Goal: Task Accomplishment & Management: Manage account settings

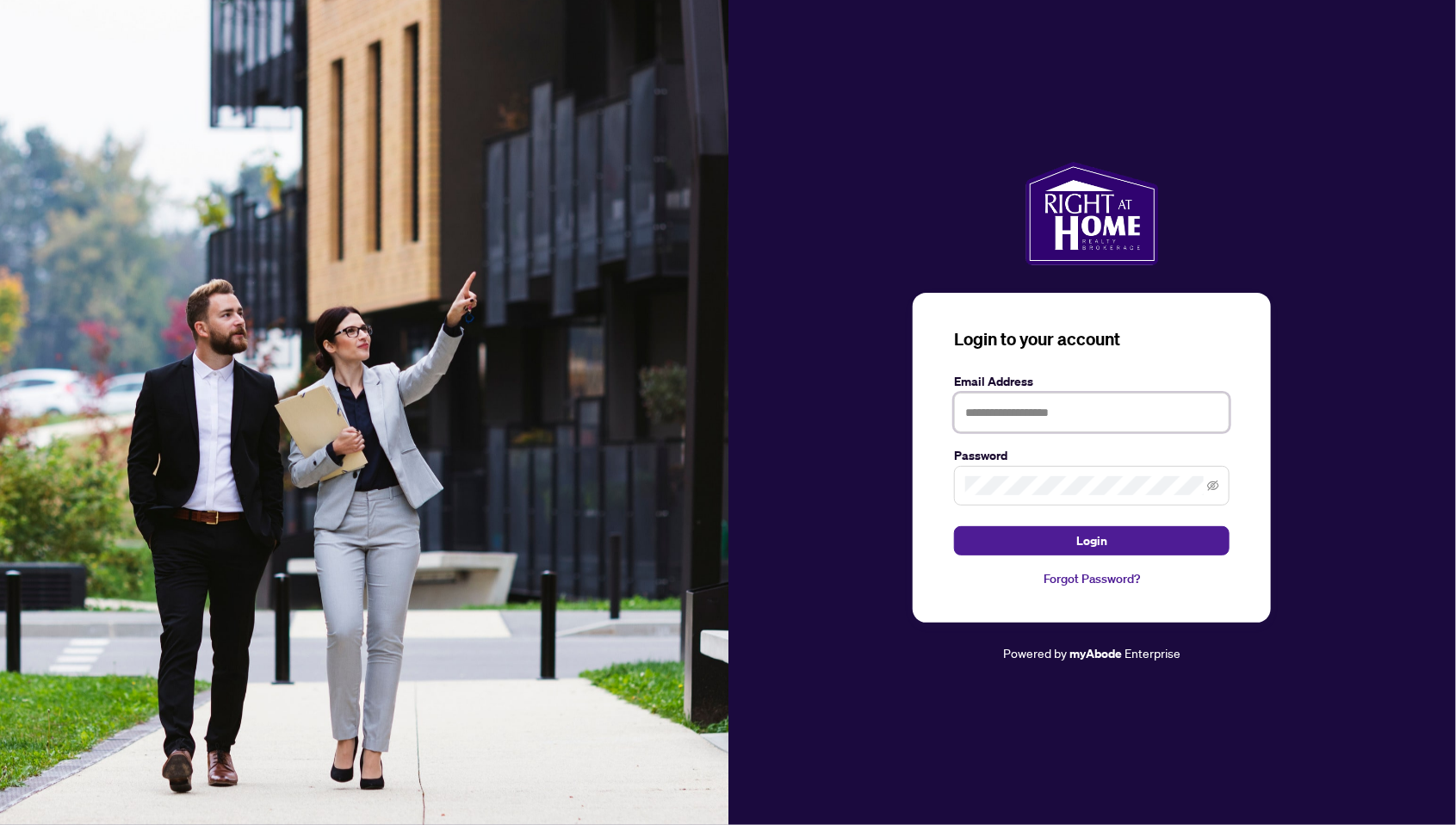
click at [1029, 432] on input "text" at bounding box center [1092, 413] width 276 height 40
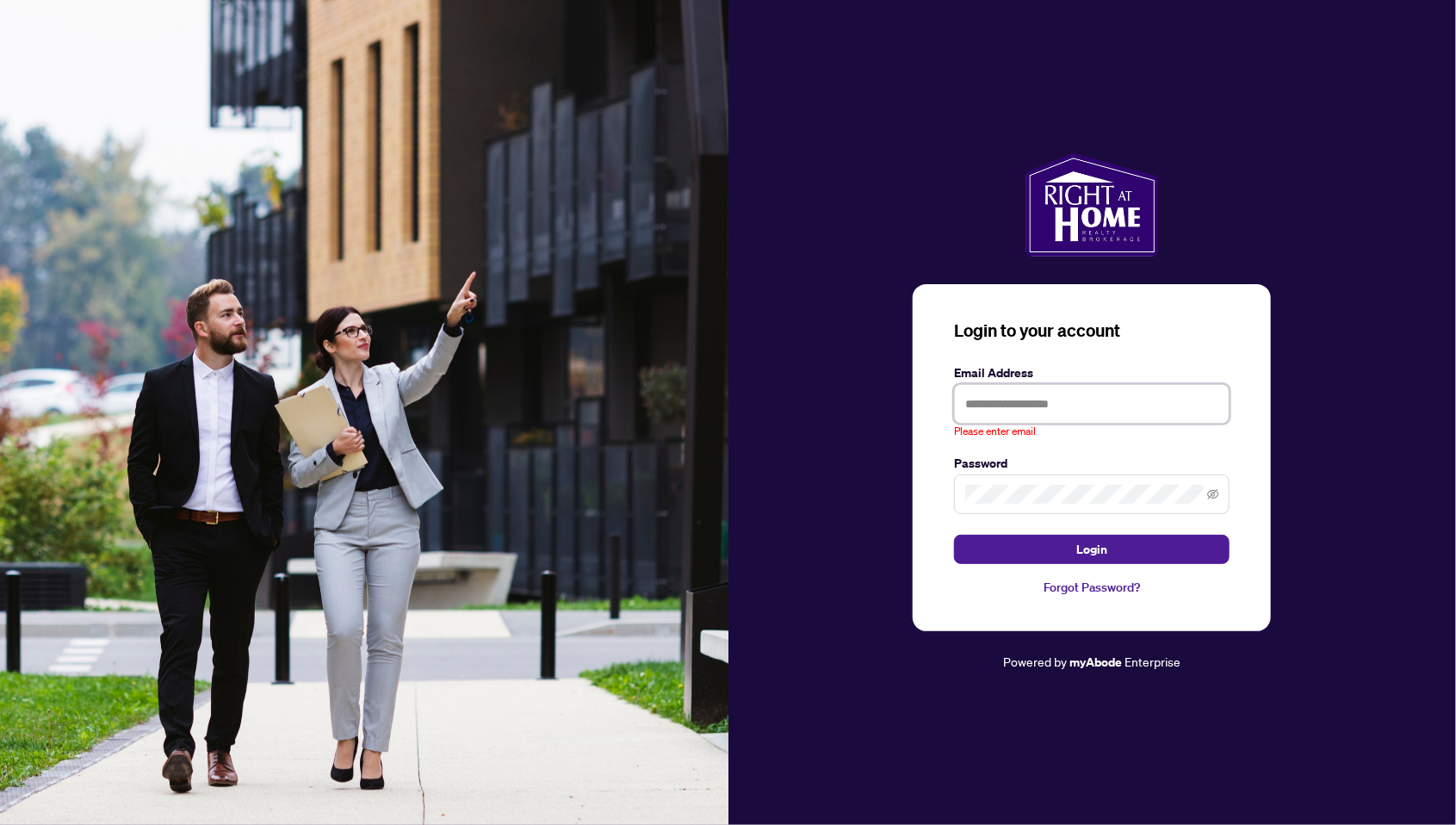
type input "**********"
click at [954, 535] on button "Login" at bounding box center [1092, 550] width 276 height 29
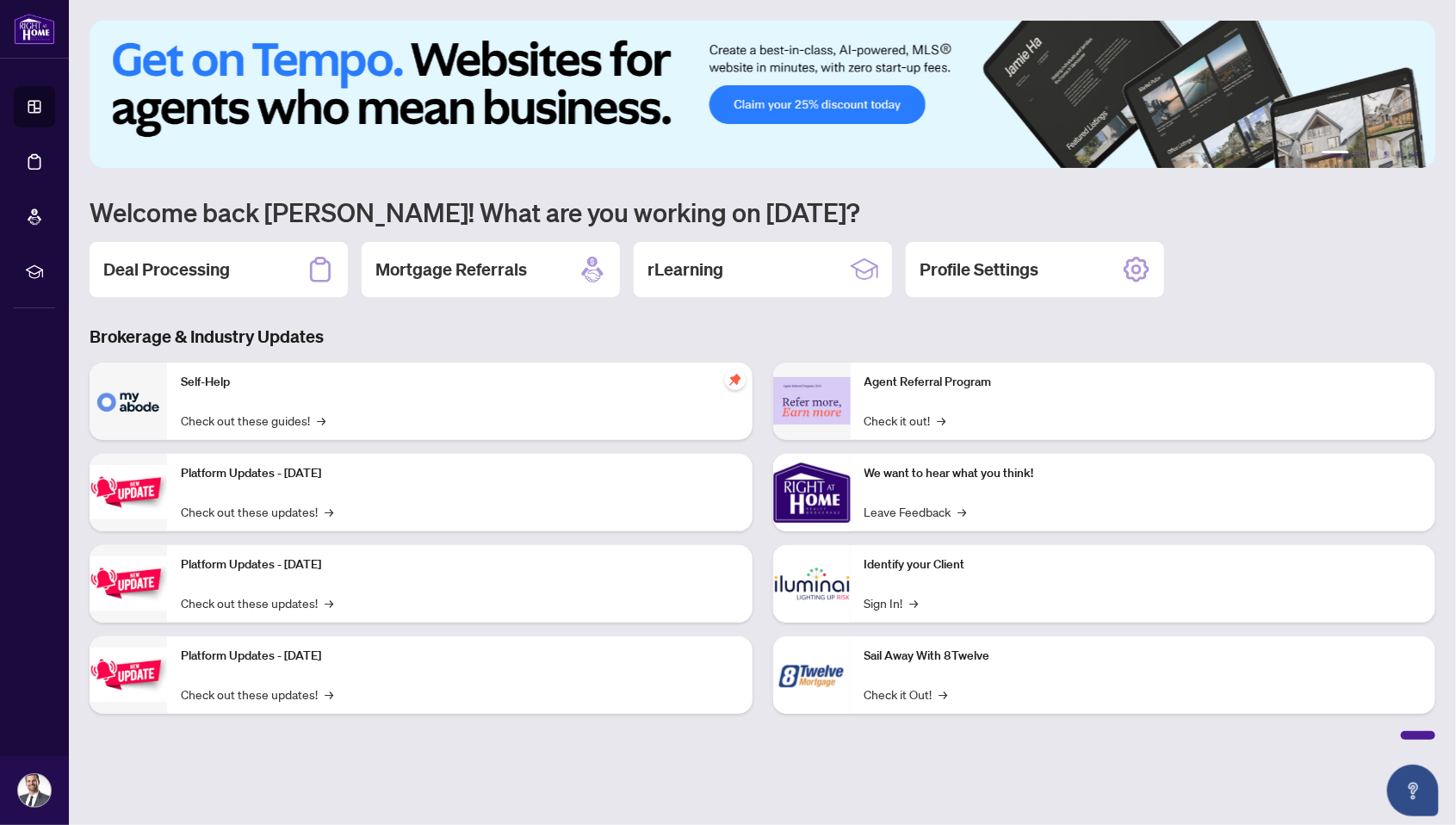
click at [228, 274] on h2 "Deal Processing" at bounding box center [166, 270] width 127 height 24
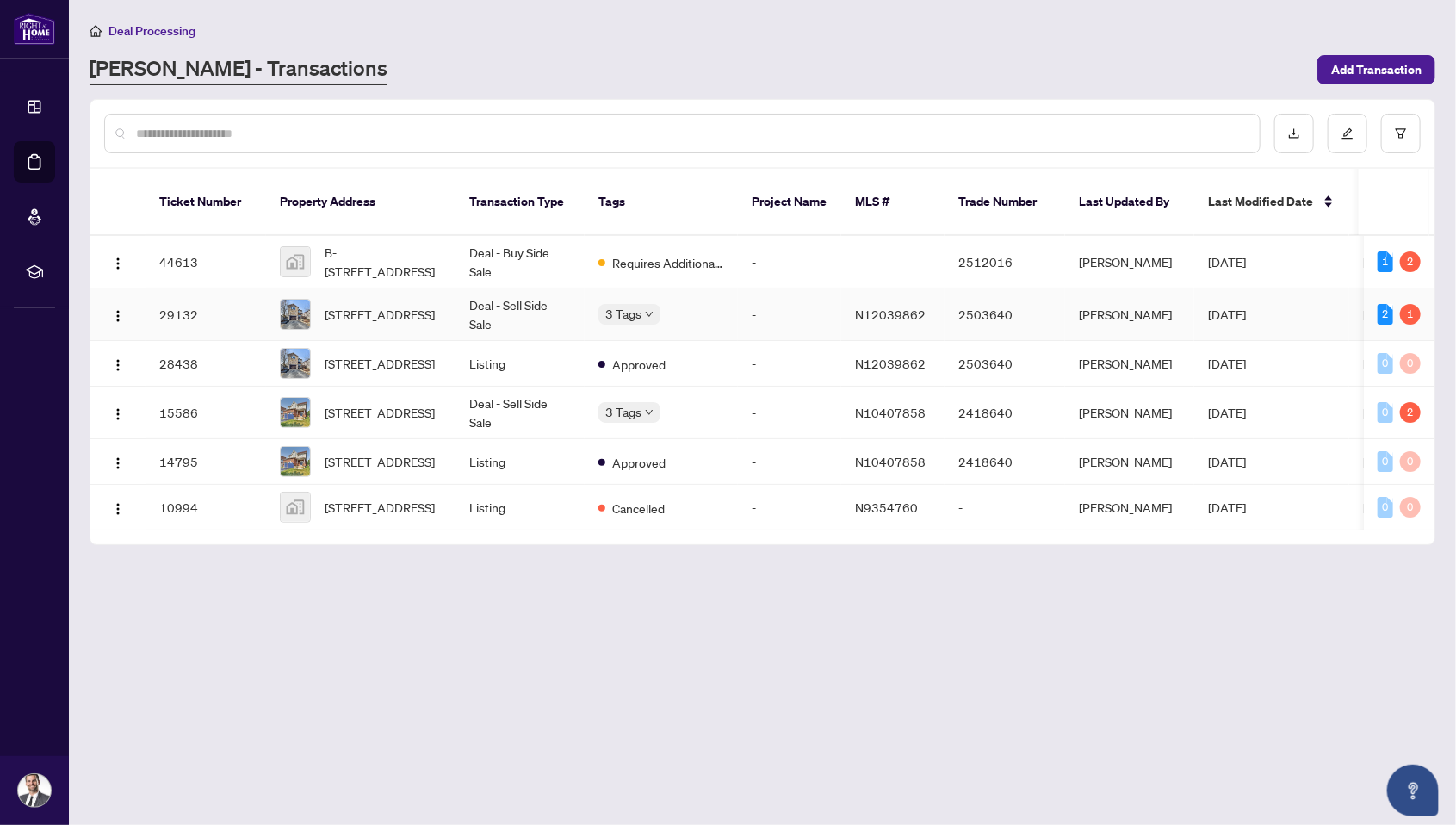
click at [444, 254] on td "B-[STREET_ADDRESS]" at bounding box center [361, 262] width 189 height 53
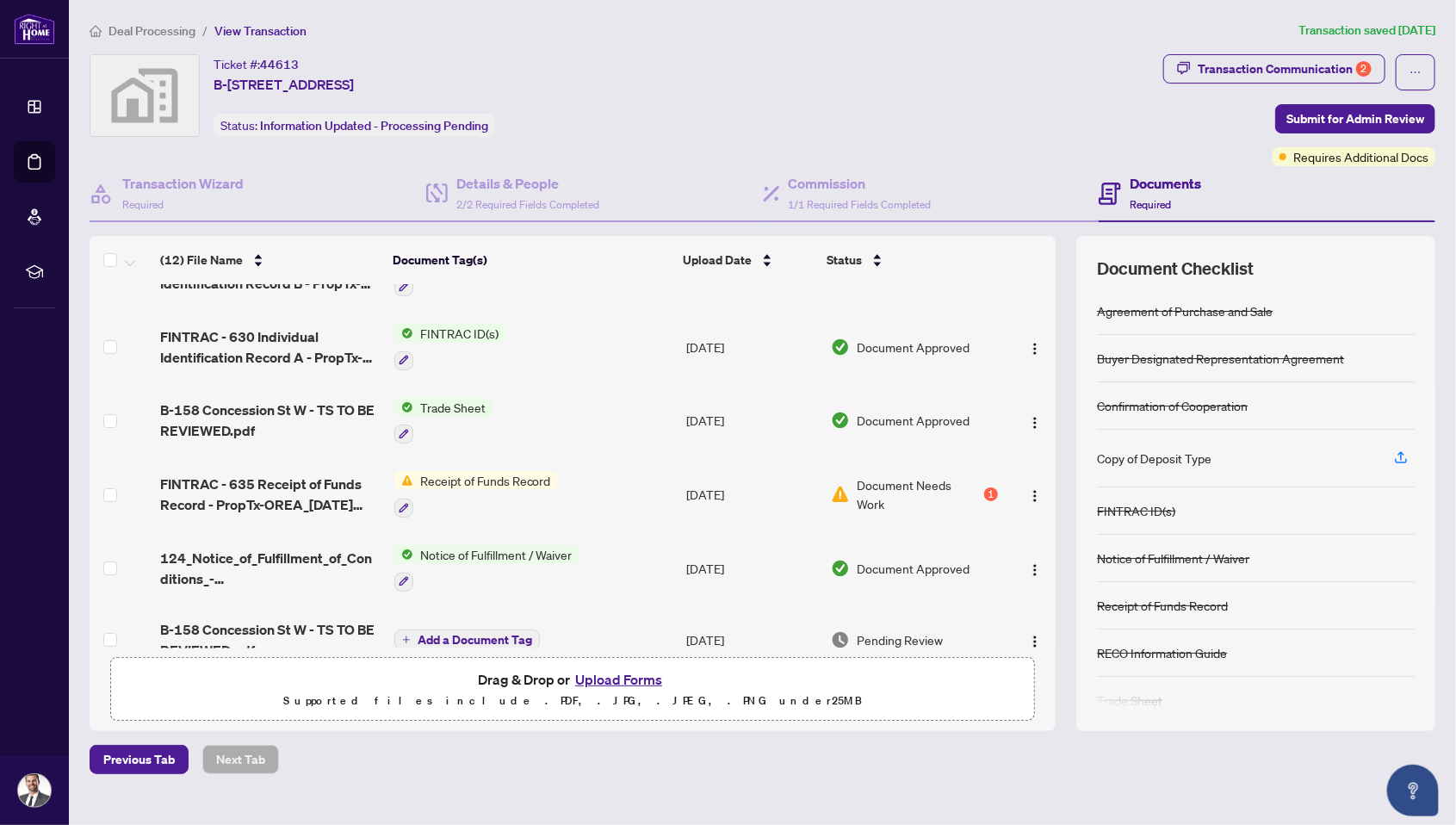
scroll to position [17, 0]
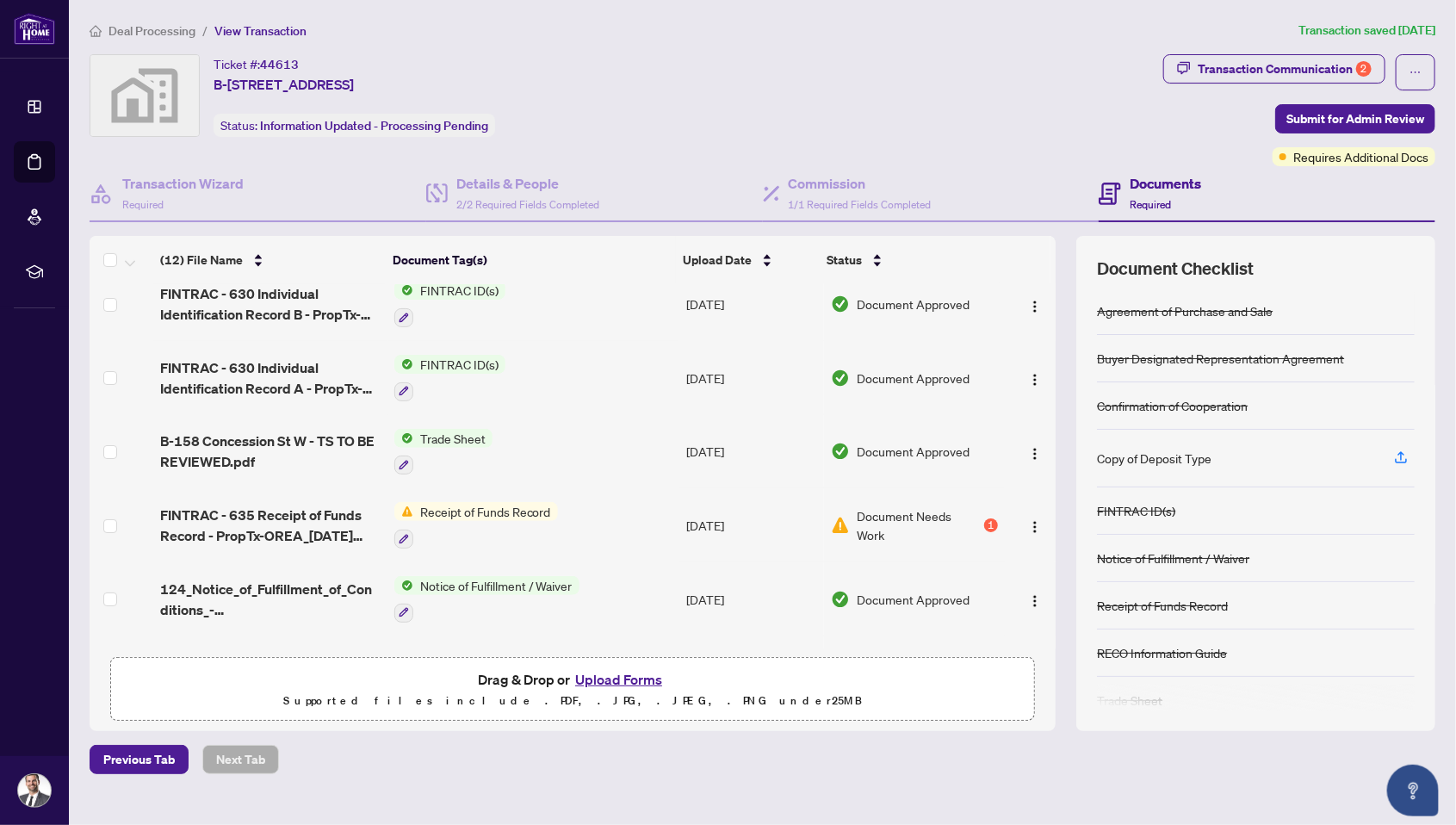
click at [921, 507] on span "Document Needs Work" at bounding box center [918, 526] width 124 height 38
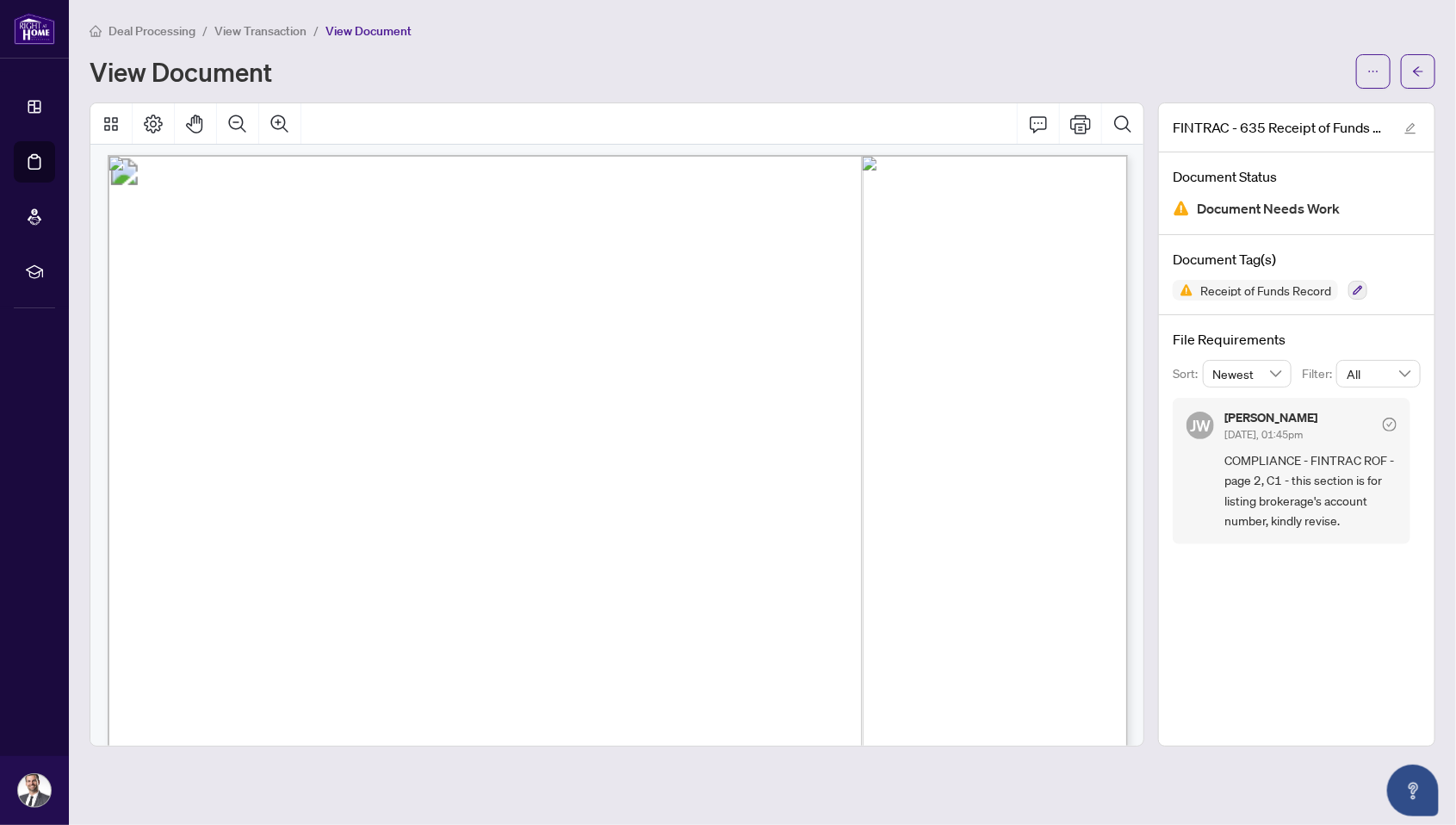
scroll to position [1355, 0]
click at [976, 557] on span "Other, explain: . . . . . . . . . . . . . . . . . . . . . . . . . . . . . . . .…" at bounding box center [793, 565] width 591 height 16
click at [1413, 118] on span "button" at bounding box center [1411, 128] width 12 height 19
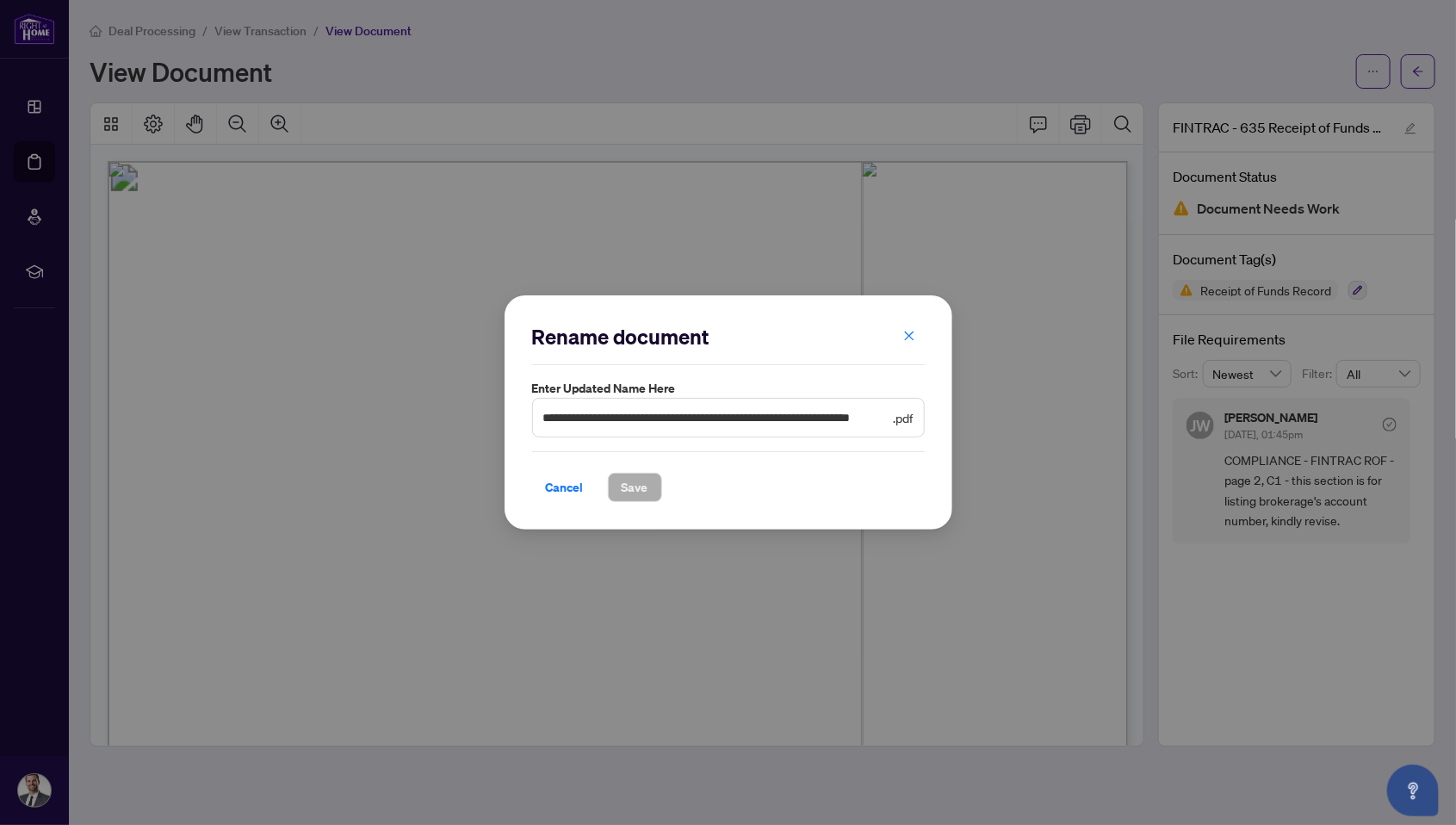
click at [918, 334] on button "button" at bounding box center [910, 336] width 35 height 29
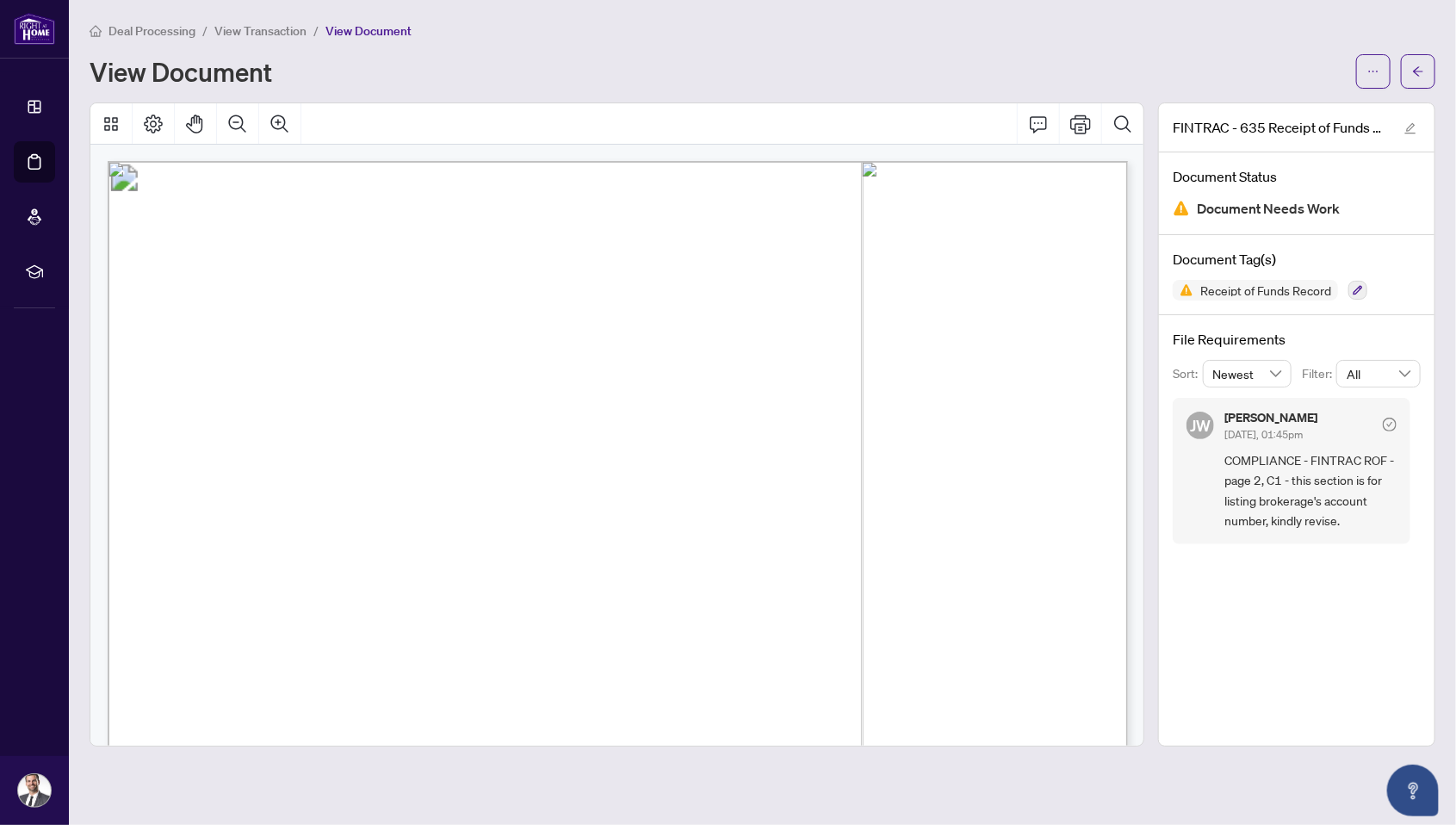
click at [1414, 66] on icon "arrow-left" at bounding box center [1419, 70] width 10 height 10
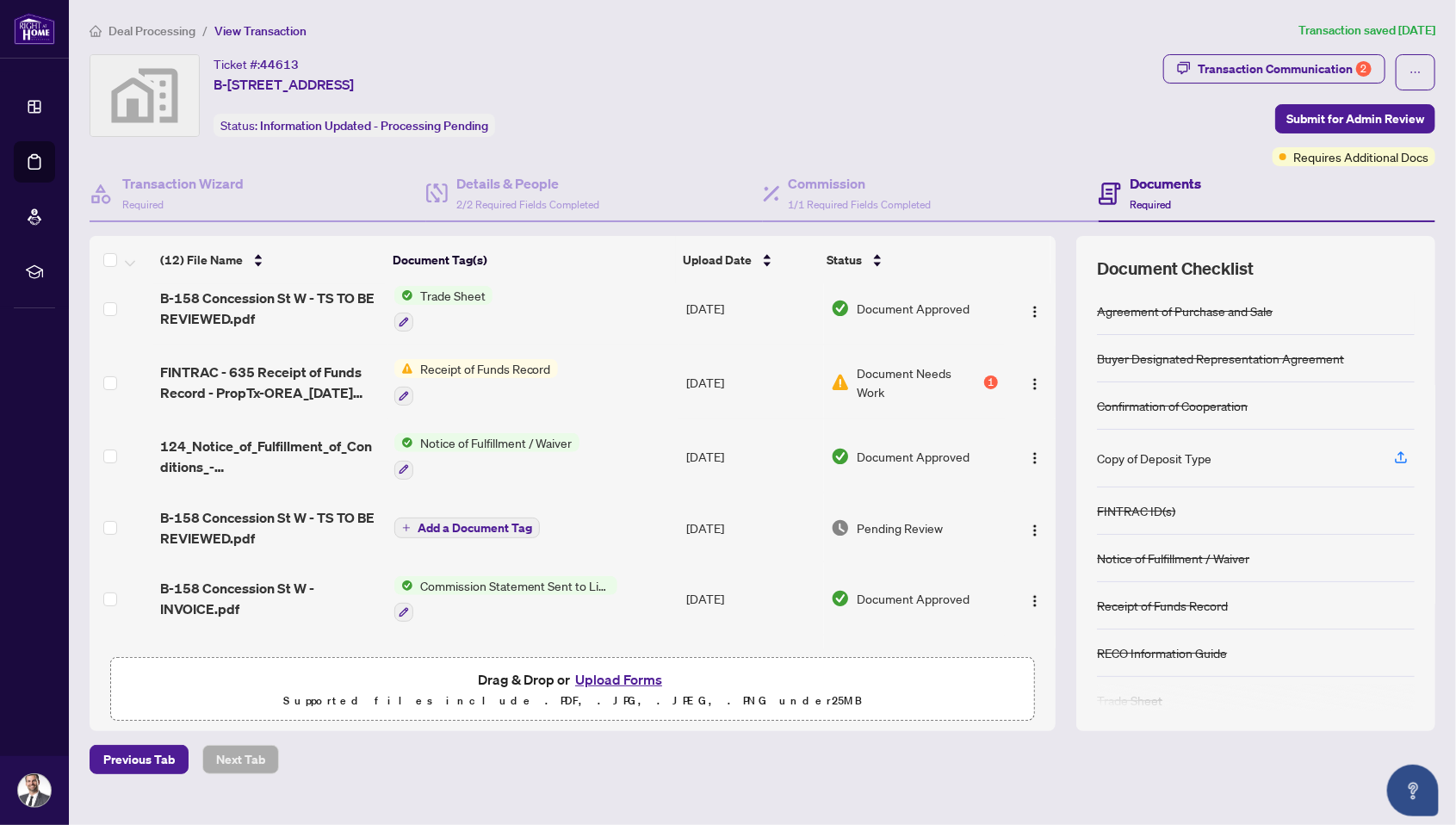
scroll to position [156, 0]
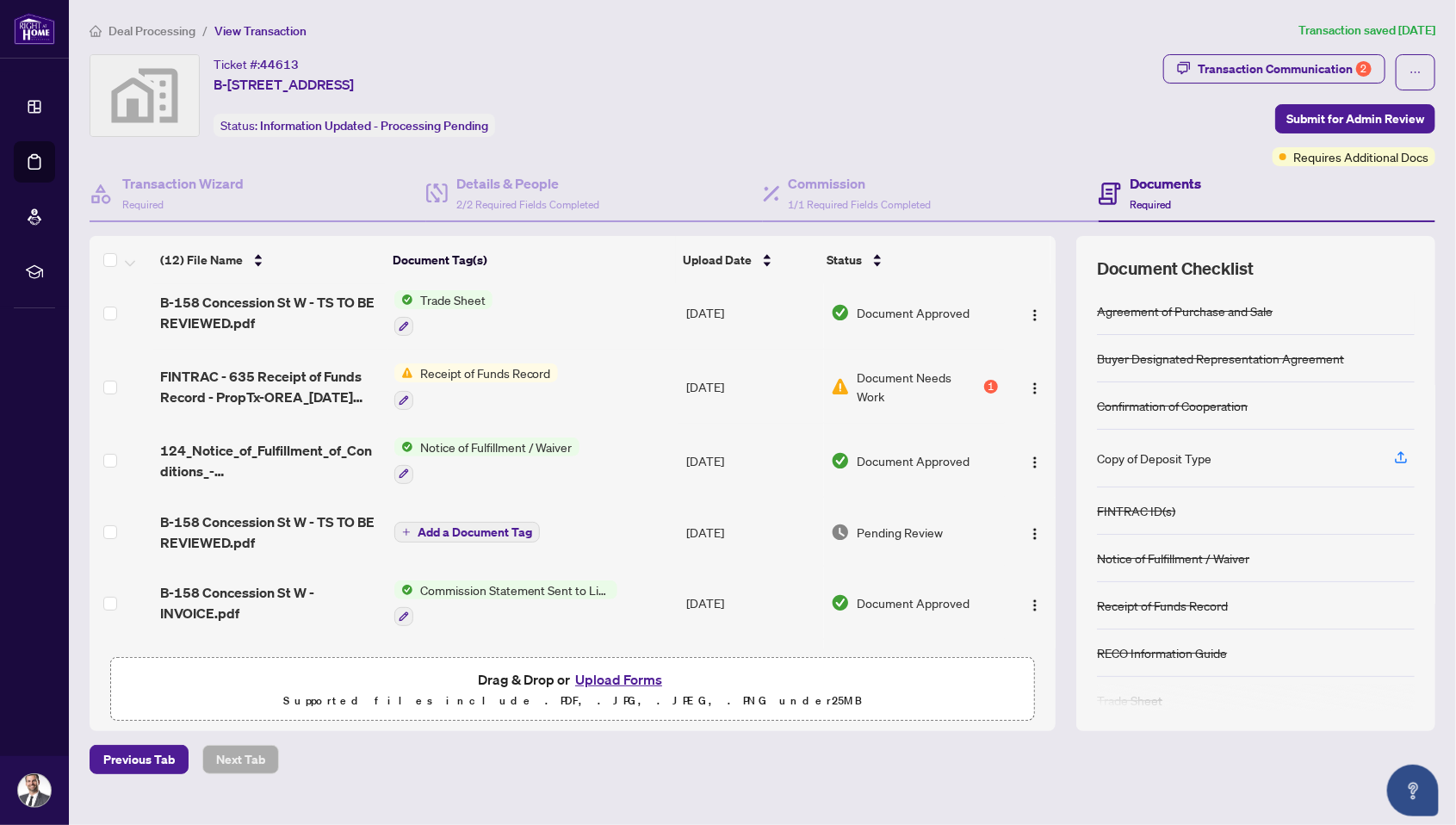
click at [280, 512] on span "B-158 Concession St W - TS TO BE REVIEWED.pdf" at bounding box center [271, 533] width 220 height 42
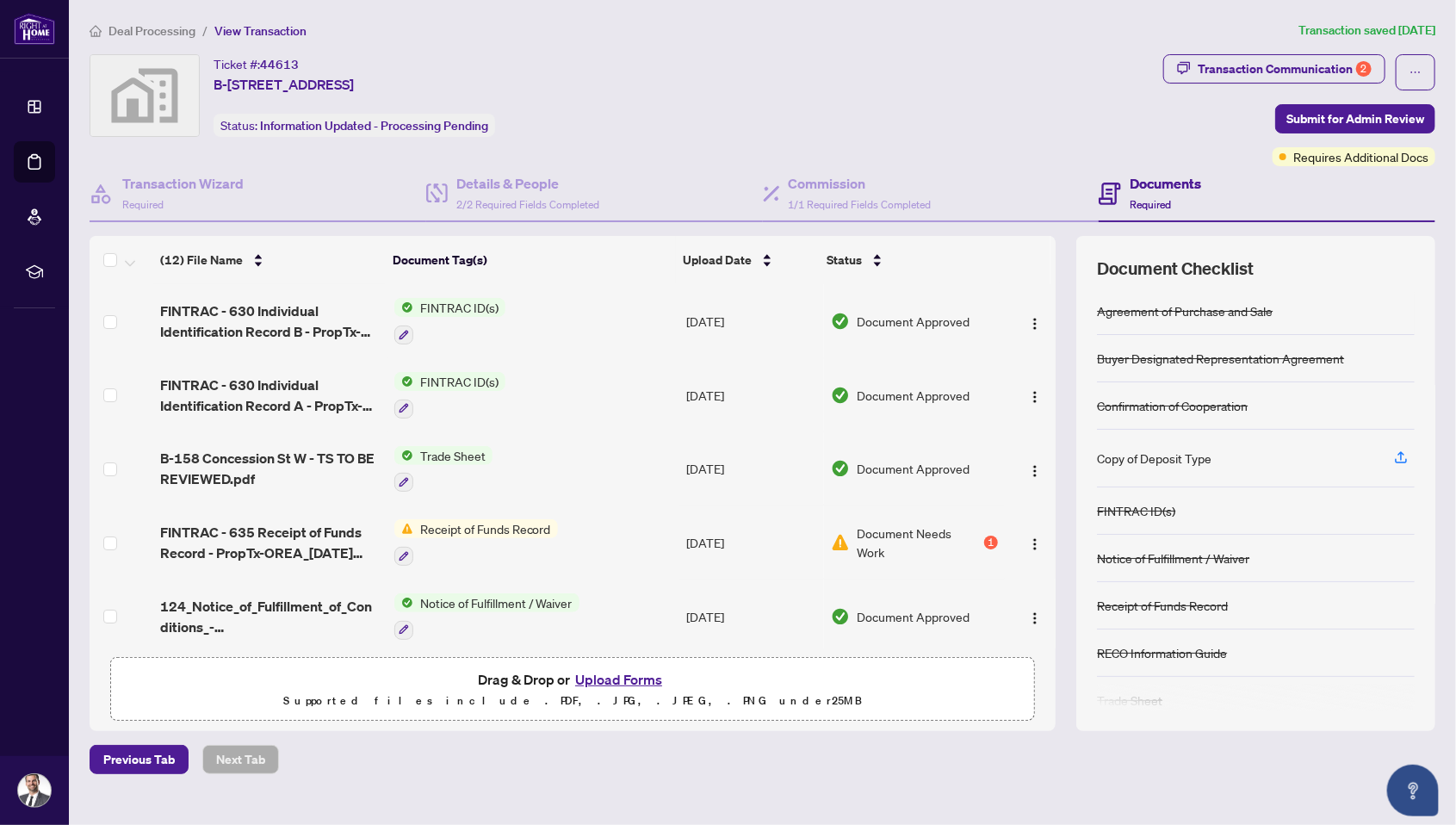
click at [584, 506] on td "Receipt of Funds Record" at bounding box center [533, 542] width 292 height 74
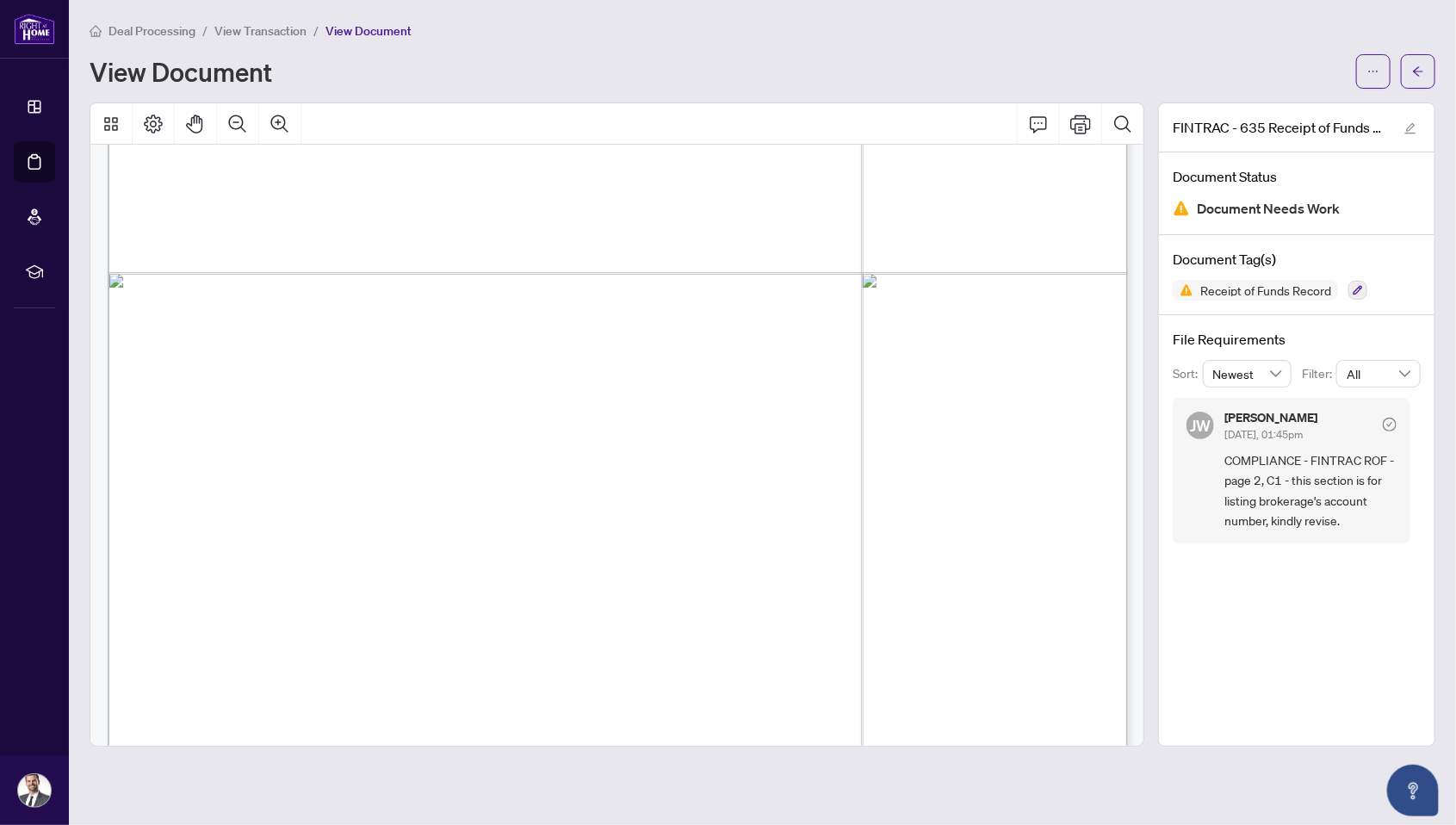
scroll to position [645, 0]
click at [1387, 0] on html "Dashboard Deal Processing Mortgage Referrals rLearning [PERSON_NAME] [PERSON_NA…" at bounding box center [728, 412] width 1456 height 825
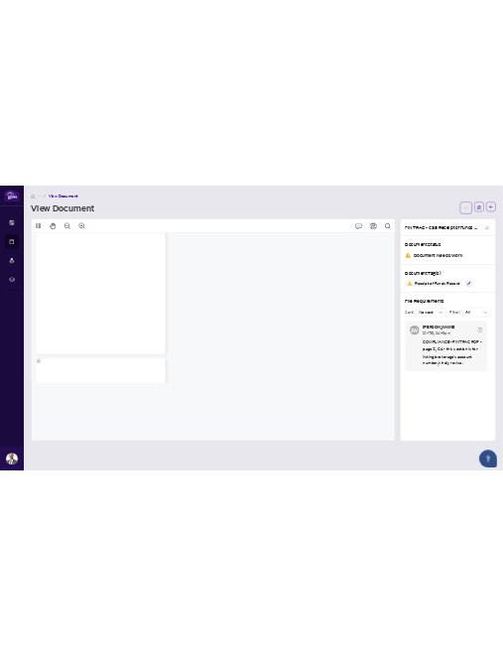
scroll to position [272, 0]
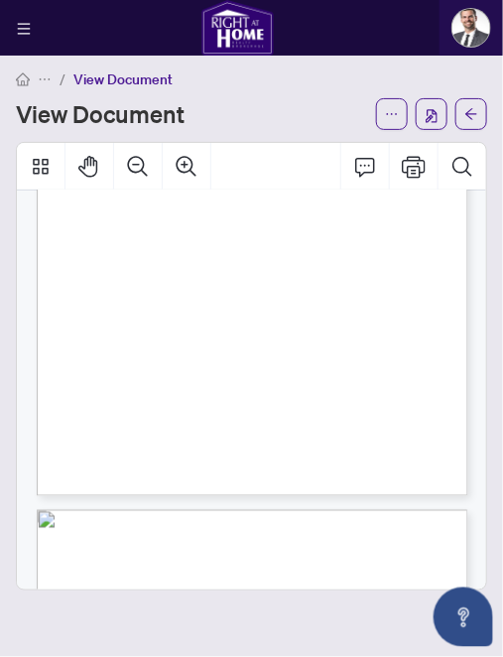
click at [271, 0] on html "Dashboard Deal Processing Mortgage Referrals rLearning [PERSON_NAME] [PERSON_NA…" at bounding box center [251, 328] width 503 height 657
